Goal: Task Accomplishment & Management: Manage account settings

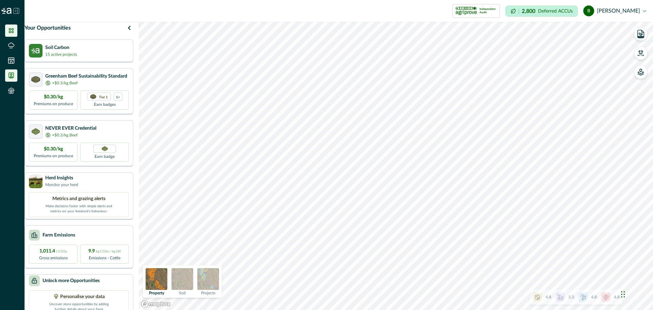
click at [10, 77] on icon at bounding box center [11, 75] width 5 height 5
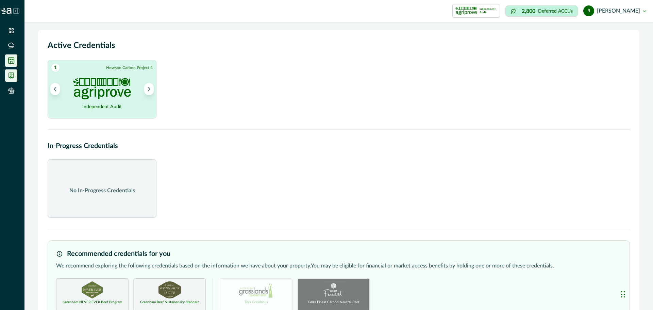
click at [11, 58] on icon at bounding box center [11, 60] width 7 height 7
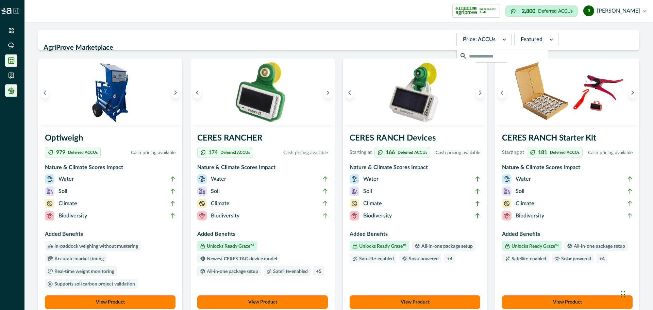
click at [11, 88] on icon at bounding box center [11, 89] width 4 height 2
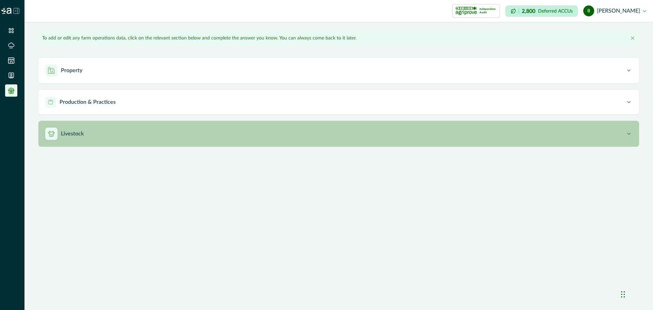
click at [72, 140] on button "Livestock" at bounding box center [338, 134] width 600 height 26
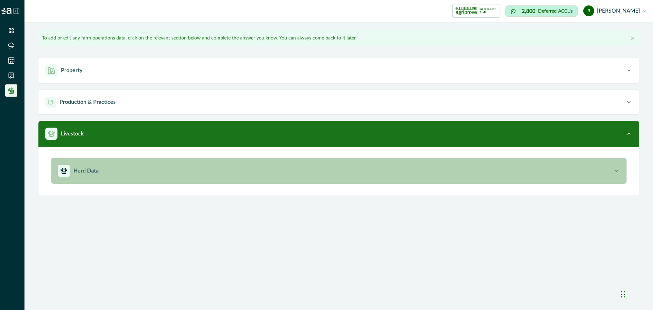
click at [109, 168] on div "Herd Data" at bounding box center [335, 171] width 555 height 12
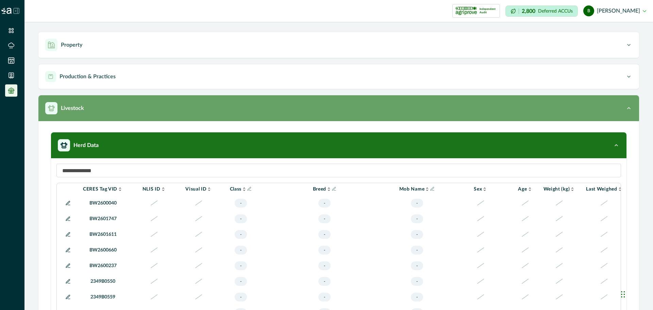
scroll to position [57, 0]
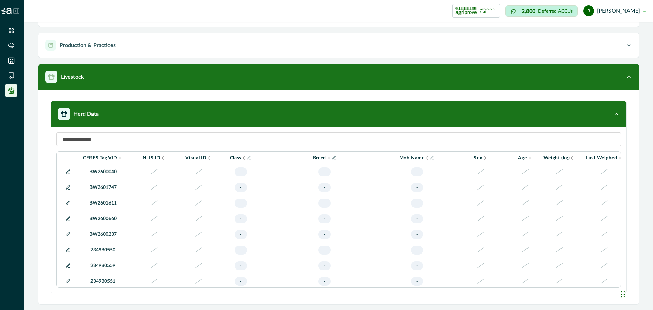
click at [628, 8] on button "b [PERSON_NAME]" at bounding box center [614, 11] width 63 height 16
click at [590, 27] on button "Sign out" at bounding box center [607, 30] width 75 height 11
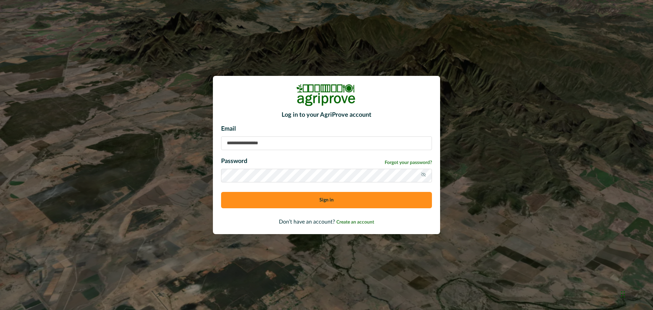
type input "**********"
click at [305, 142] on input "**********" at bounding box center [326, 143] width 211 height 14
click at [266, 205] on button "Sign in" at bounding box center [326, 200] width 211 height 16
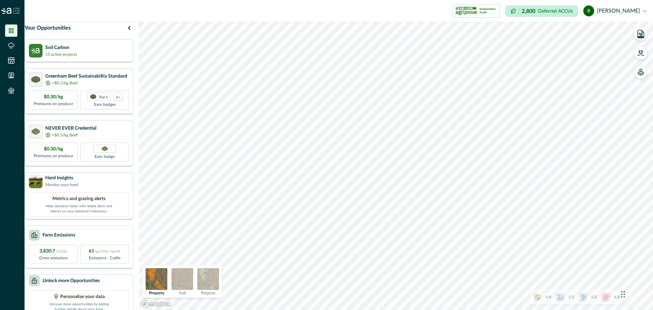
click at [10, 67] on ul at bounding box center [12, 61] width 24 height 75
click at [9, 58] on icon at bounding box center [11, 60] width 7 height 7
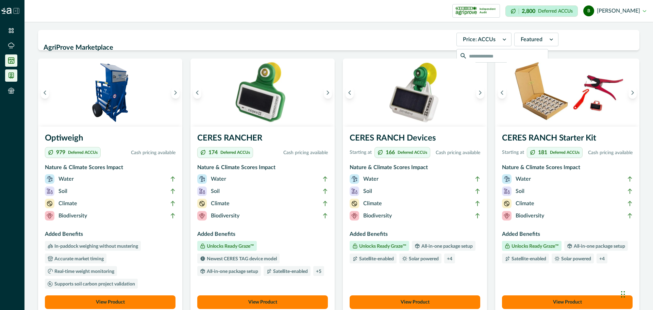
click at [8, 79] on icon at bounding box center [11, 75] width 7 height 7
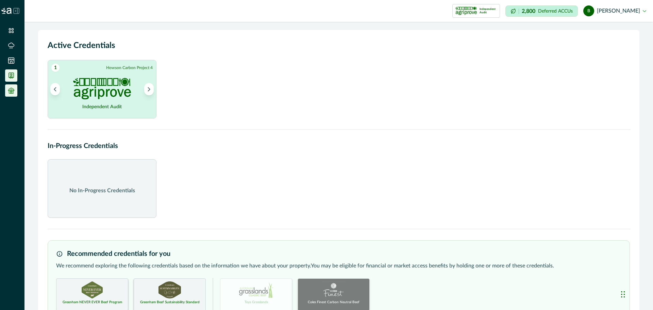
click at [12, 93] on icon at bounding box center [11, 90] width 7 height 7
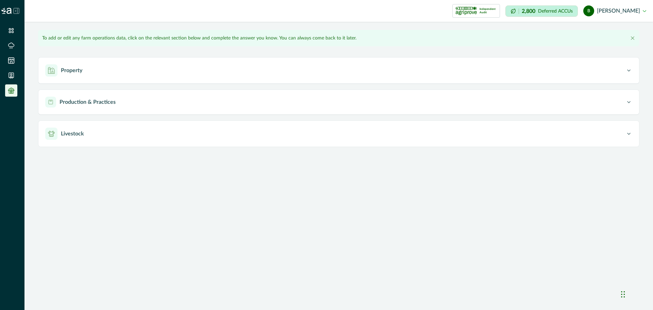
click at [617, 11] on button "b [PERSON_NAME]" at bounding box center [614, 11] width 63 height 16
click at [604, 30] on button "Sign out" at bounding box center [607, 30] width 75 height 11
